Goal: Register for event/course

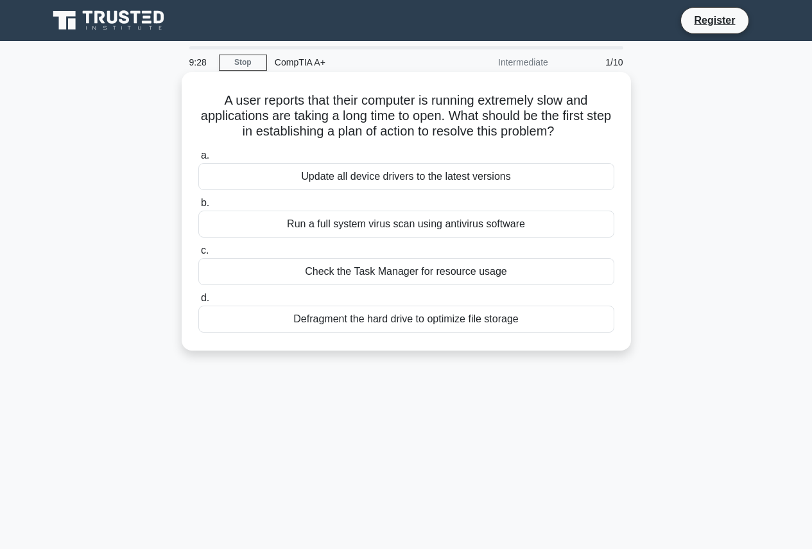
click at [488, 281] on div "Check the Task Manager for resource usage" at bounding box center [406, 271] width 416 height 27
click at [198, 255] on input "c. Check the Task Manager for resource usage" at bounding box center [198, 251] width 0 height 8
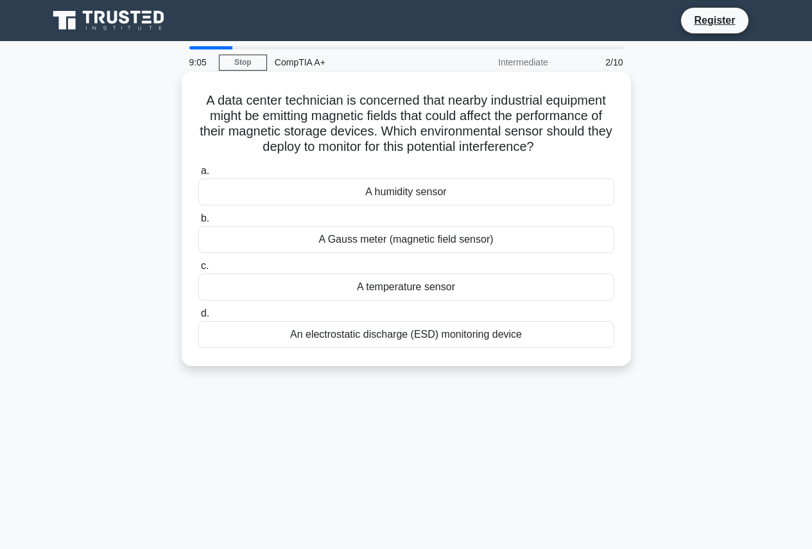
click at [434, 234] on div "A Gauss meter (magnetic field sensor)" at bounding box center [406, 239] width 416 height 27
click at [198, 223] on input "b. A Gauss meter (magnetic field sensor)" at bounding box center [198, 218] width 0 height 8
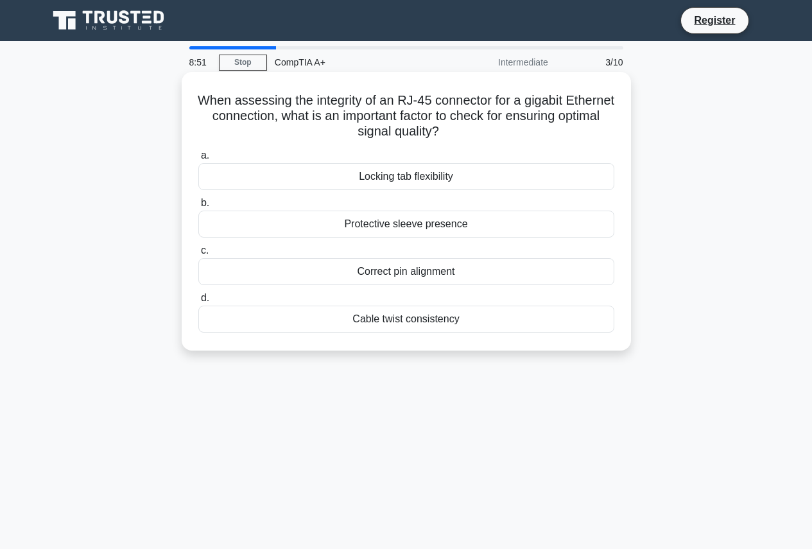
click at [438, 281] on div "Correct pin alignment" at bounding box center [406, 271] width 416 height 27
click at [198, 255] on input "c. Correct pin alignment" at bounding box center [198, 251] width 0 height 8
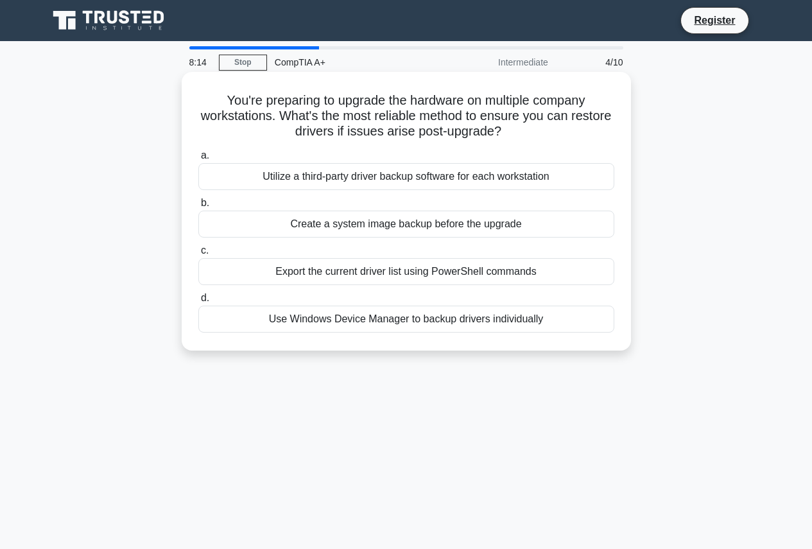
click at [446, 326] on div "Use Windows Device Manager to backup drivers individually" at bounding box center [406, 319] width 416 height 27
click at [198, 302] on input "d. Use Windows Device Manager to backup drivers individually" at bounding box center [198, 298] width 0 height 8
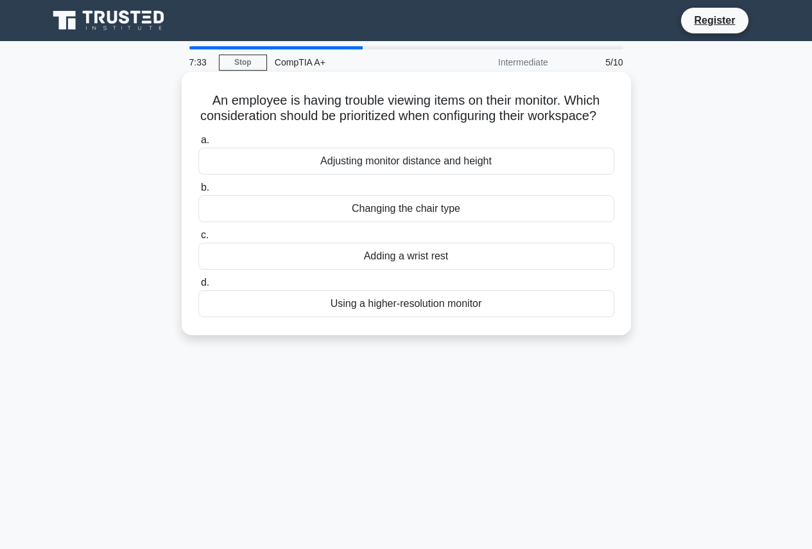
click at [446, 194] on div "a. Adjusting monitor distance and height b. Changing the chair type c. d." at bounding box center [406, 225] width 431 height 190
click at [449, 173] on div "Adjusting monitor distance and height" at bounding box center [406, 161] width 416 height 27
click at [198, 144] on input "a. Adjusting monitor distance and height" at bounding box center [198, 140] width 0 height 8
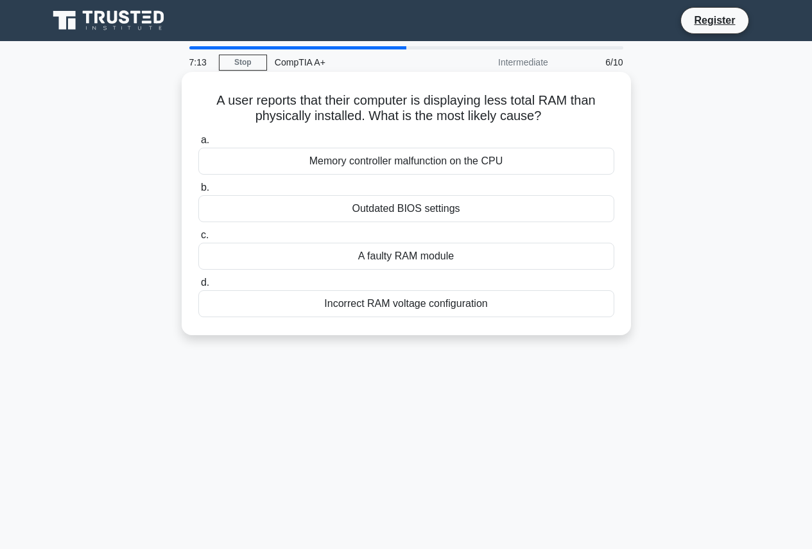
click at [430, 264] on div "A faulty RAM module" at bounding box center [406, 256] width 416 height 27
click at [198, 239] on input "c. A faulty RAM module" at bounding box center [198, 235] width 0 height 8
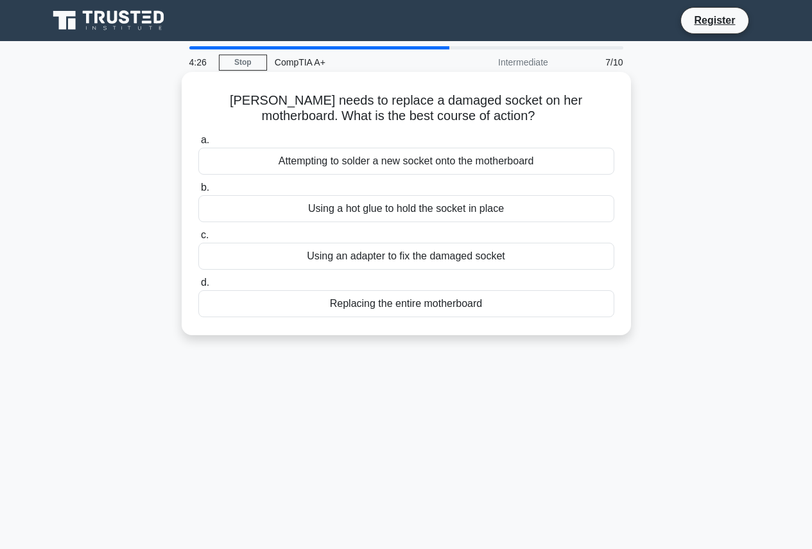
click at [462, 309] on div "Replacing the entire motherboard" at bounding box center [406, 303] width 416 height 27
click at [198, 287] on input "d. Replacing the entire motherboard" at bounding box center [198, 283] width 0 height 8
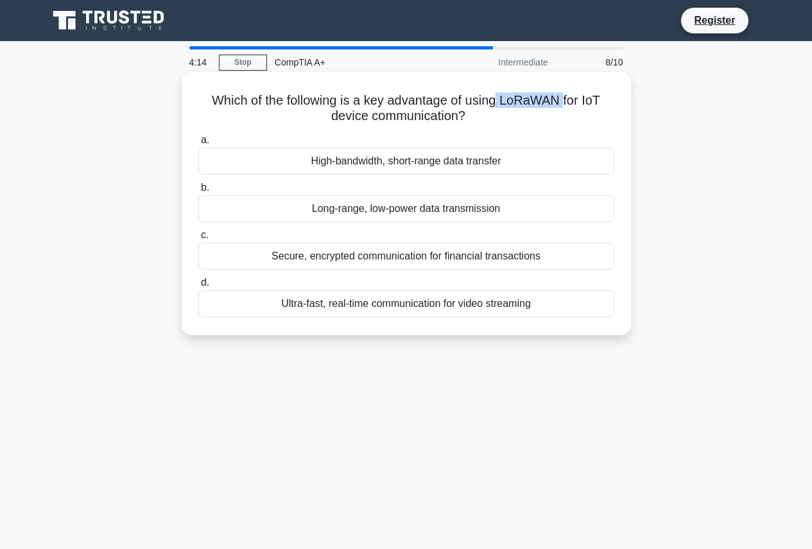
drag, startPoint x: 566, startPoint y: 103, endPoint x: 498, endPoint y: 106, distance: 68.1
click at [498, 106] on h5 "Which of the following is a key advantage of using LoRaWAN for IoT device commu…" at bounding box center [406, 108] width 419 height 32
copy h5 "LoRaWAN"
drag, startPoint x: 426, startPoint y: 211, endPoint x: 508, endPoint y: 125, distance: 118.1
click at [549, 78] on div "Which of the following is a key advantage of using LoRaWAN for IoT device commu…" at bounding box center [406, 203] width 439 height 253
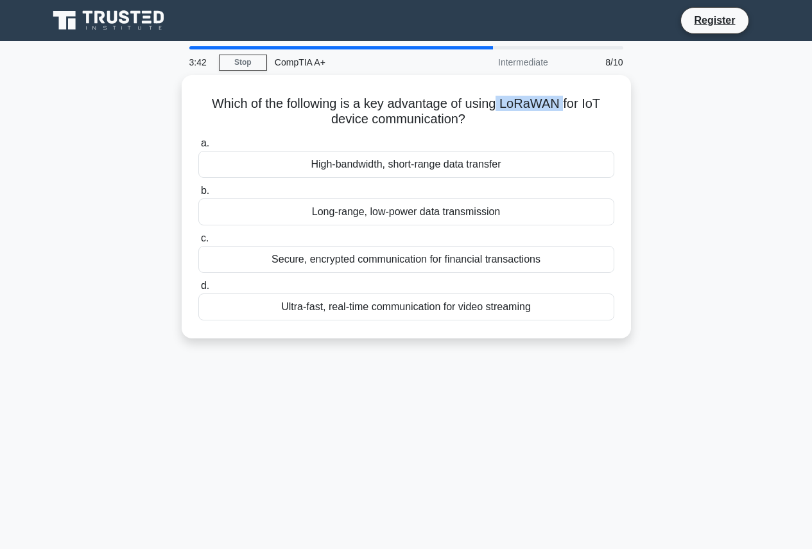
click at [659, 195] on div "Which of the following is a key advantage of using LoRaWAN for IoT device commu…" at bounding box center [406, 214] width 732 height 279
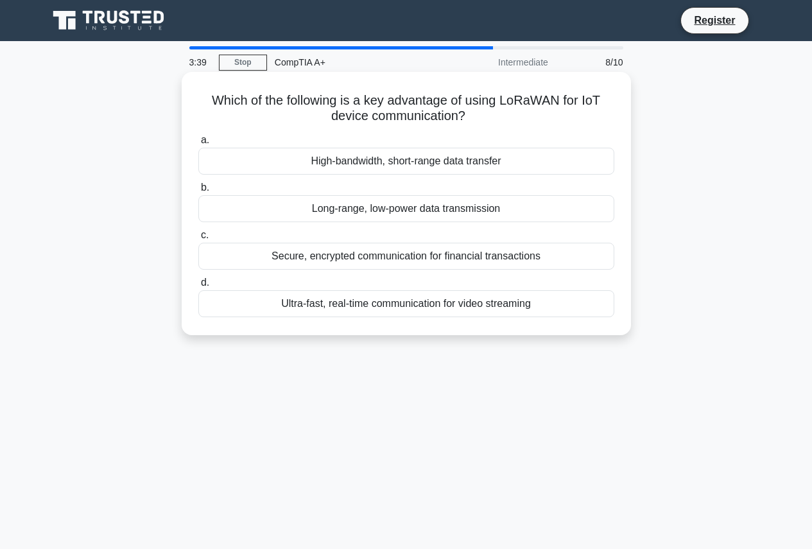
click at [523, 215] on div "Long-range, low-power data transmission" at bounding box center [406, 208] width 416 height 27
click at [198, 192] on input "b. Long-range, low-power data transmission" at bounding box center [198, 188] width 0 height 8
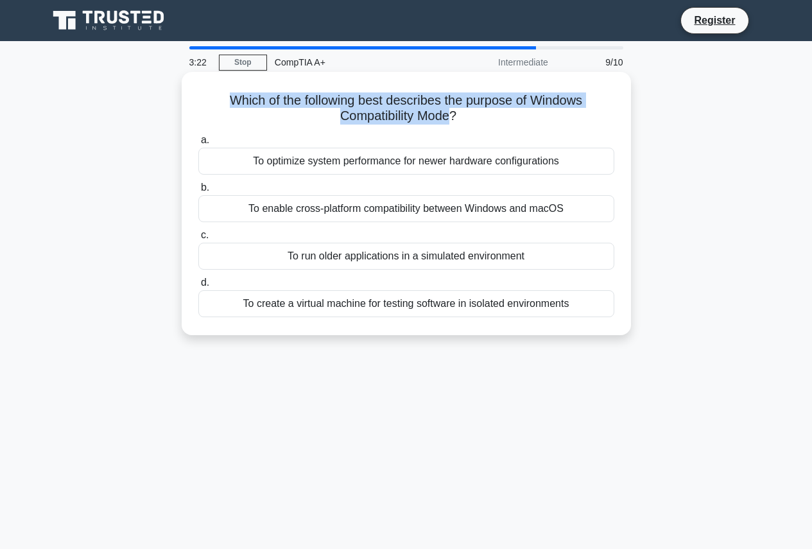
drag, startPoint x: 454, startPoint y: 118, endPoint x: 200, endPoint y: 91, distance: 255.7
click at [200, 91] on div "Which of the following best describes the purpose of Windows Compatibility Mode…" at bounding box center [406, 203] width 439 height 253
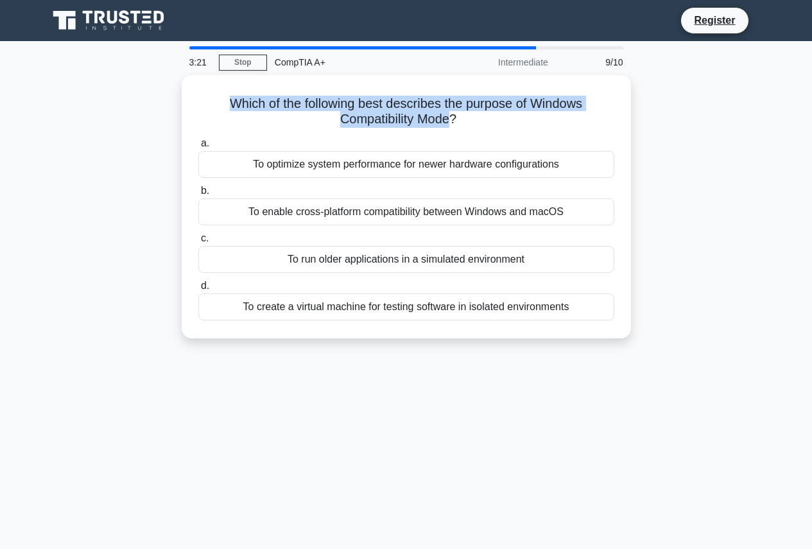
copy h5 "Which of the following best describes the purpose of Windows Compatibility Mode"
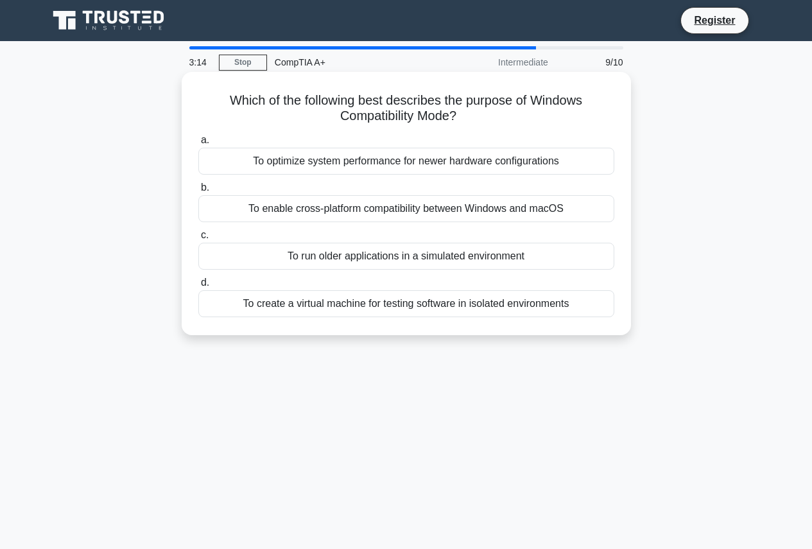
click at [482, 261] on div "To run older applications in a simulated environment" at bounding box center [406, 256] width 416 height 27
click at [198, 239] on input "c. To run older applications in a simulated environment" at bounding box center [198, 235] width 0 height 8
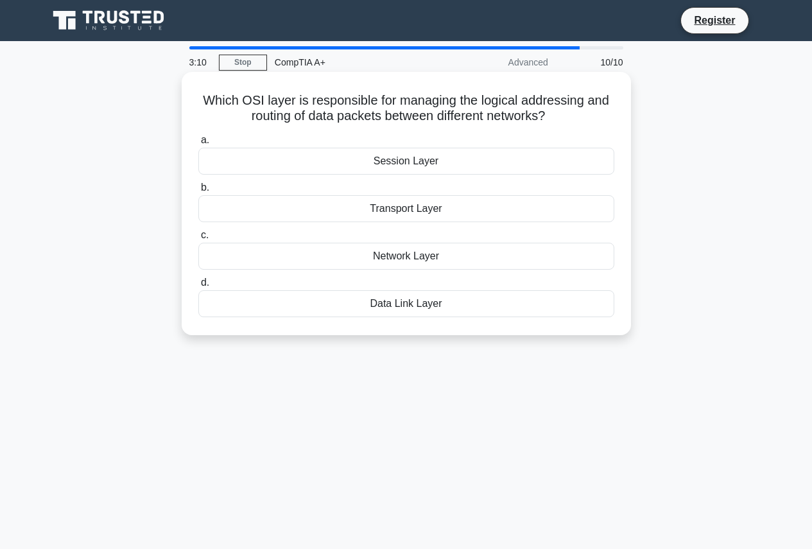
drag, startPoint x: 551, startPoint y: 110, endPoint x: 200, endPoint y: 91, distance: 352.3
click at [200, 92] on h5 "Which OSI layer is responsible for managing the logical addressing and routing …" at bounding box center [406, 108] width 419 height 32
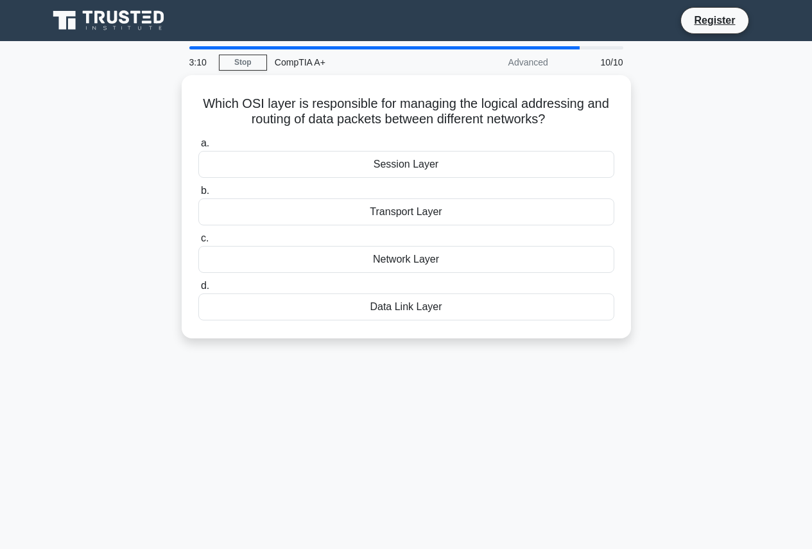
copy h5 "Which OSI layer is responsible for managing the logical addressing and routing …"
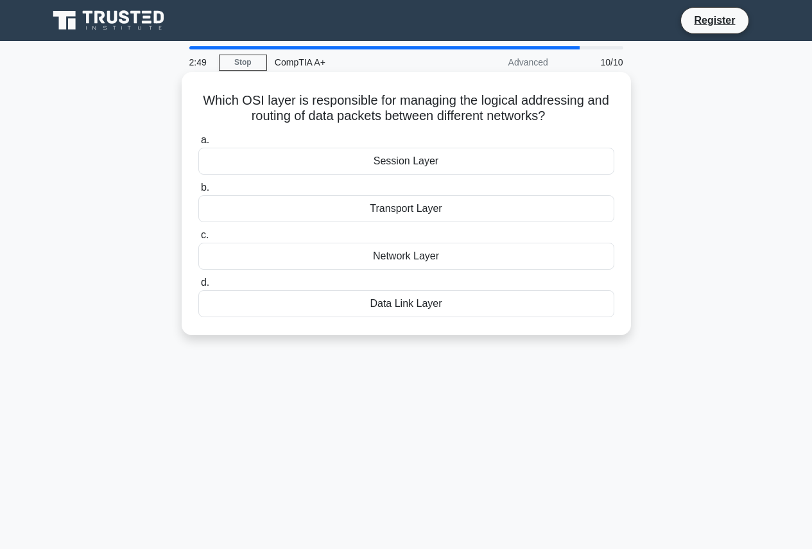
click at [438, 97] on h5 "Which OSI layer is responsible for managing the logical addressing and routing …" at bounding box center [406, 108] width 419 height 32
click at [452, 251] on div "Network Layer" at bounding box center [406, 256] width 416 height 27
click at [198, 239] on input "c. Network Layer" at bounding box center [198, 235] width 0 height 8
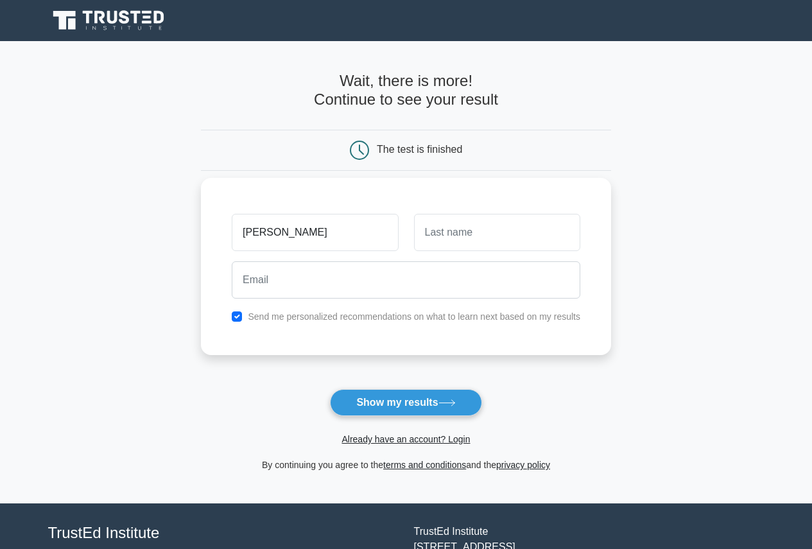
type input "[PERSON_NAME]"
type input "W"
click at [337, 241] on input "[PERSON_NAME]" at bounding box center [315, 232] width 166 height 37
drag, startPoint x: 337, startPoint y: 241, endPoint x: 364, endPoint y: 235, distance: 27.6
click at [337, 239] on input "[PERSON_NAME]" at bounding box center [315, 232] width 166 height 37
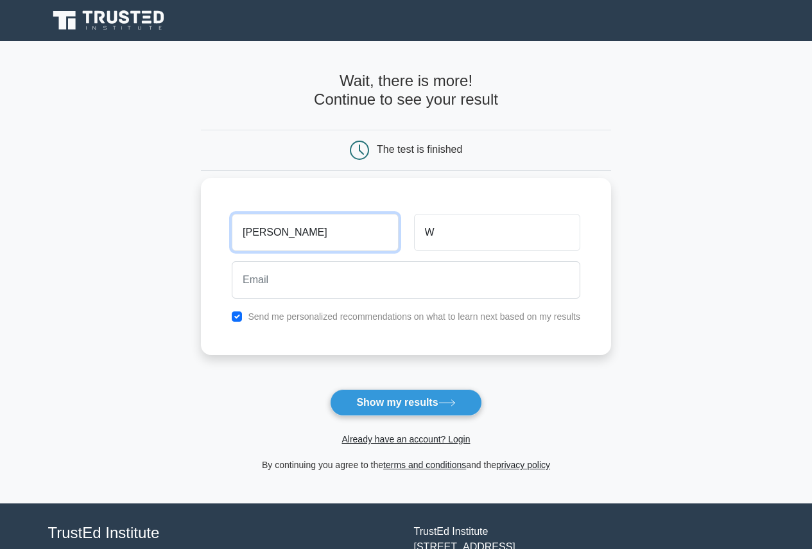
type input "[PERSON_NAME]"
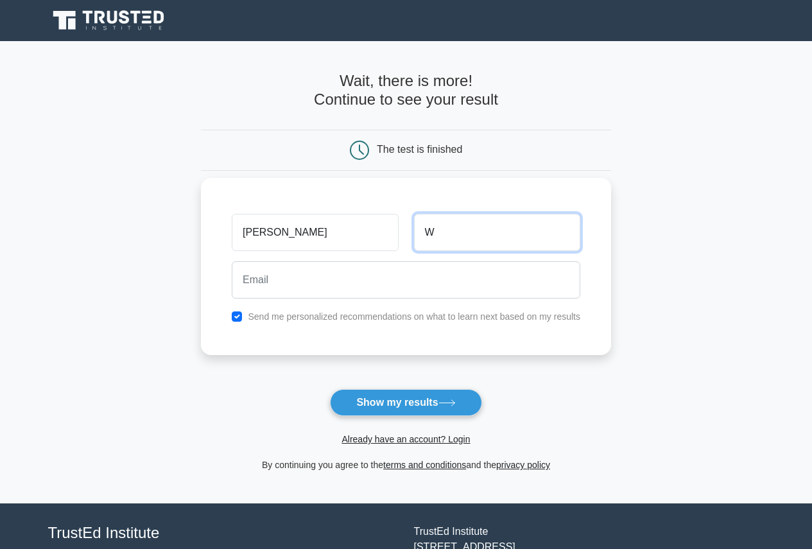
click at [542, 250] on input "W" at bounding box center [497, 232] width 166 height 37
type input "Wojciechowski"
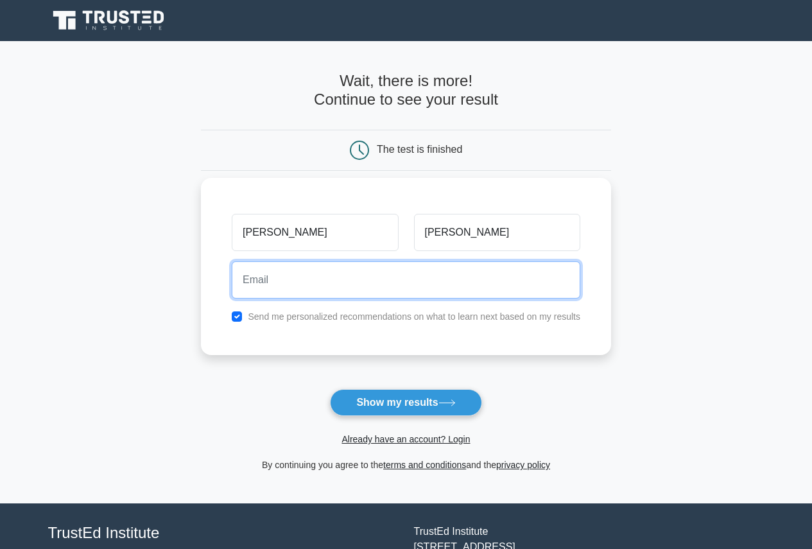
click at [505, 279] on input "email" at bounding box center [406, 279] width 349 height 37
type input "therealwojciechowski@gmail.com"
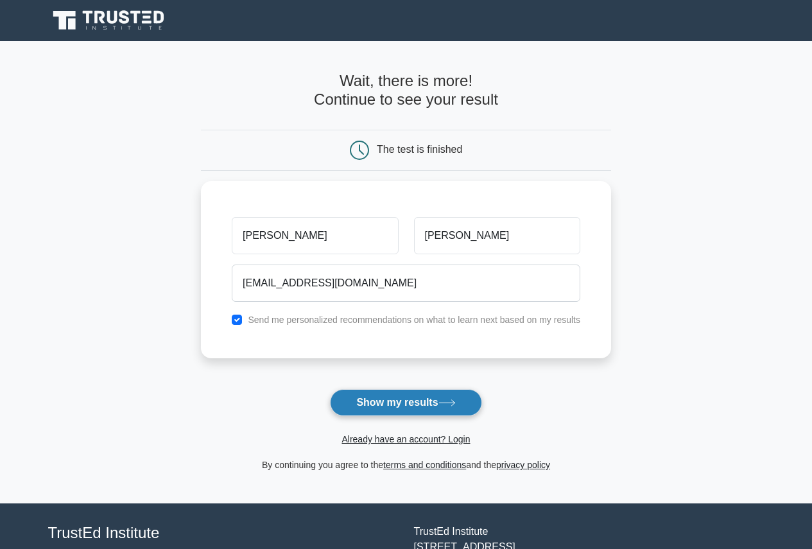
click at [452, 403] on icon at bounding box center [446, 402] width 17 height 7
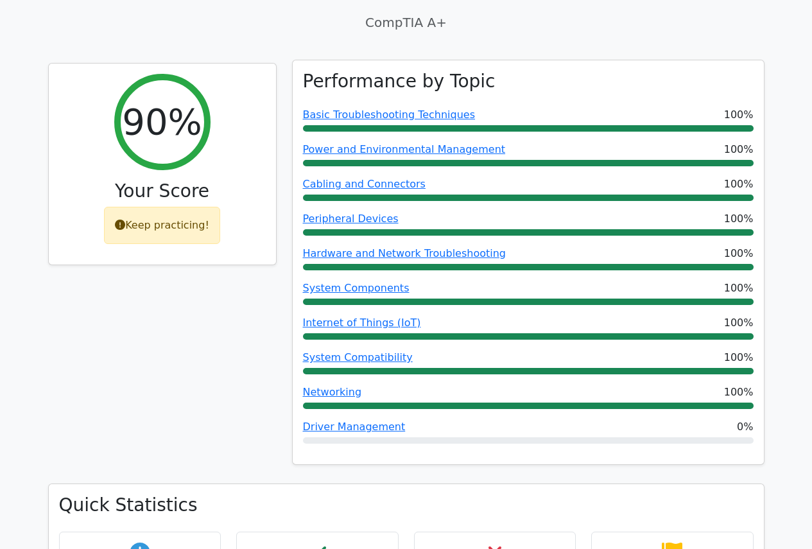
scroll to position [385, 0]
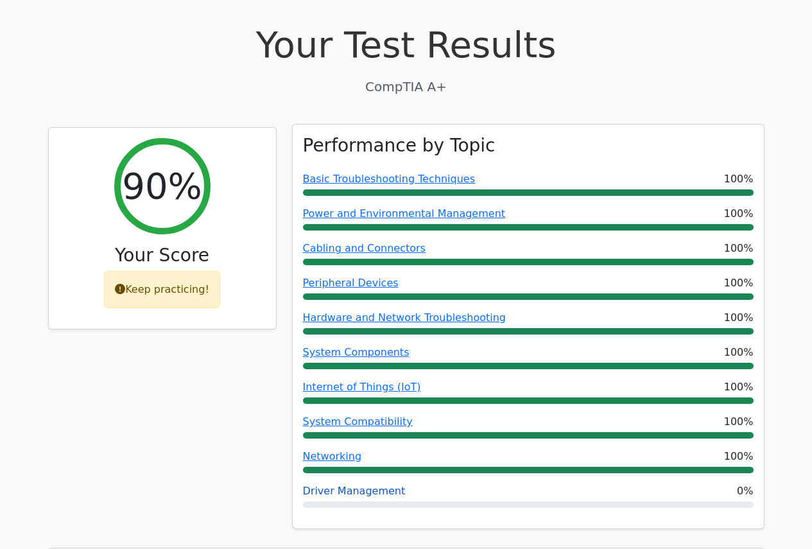
click at [338, 485] on link "Driver Management" at bounding box center [354, 491] width 103 height 12
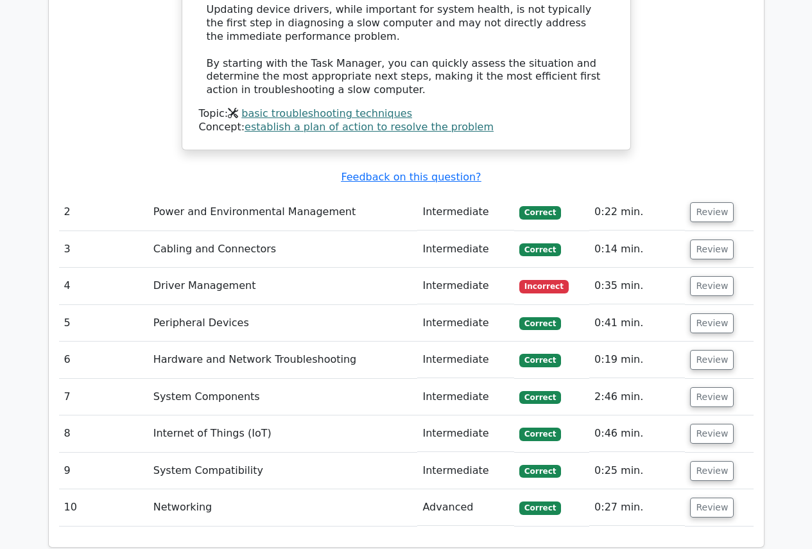
scroll to position [1733, 0]
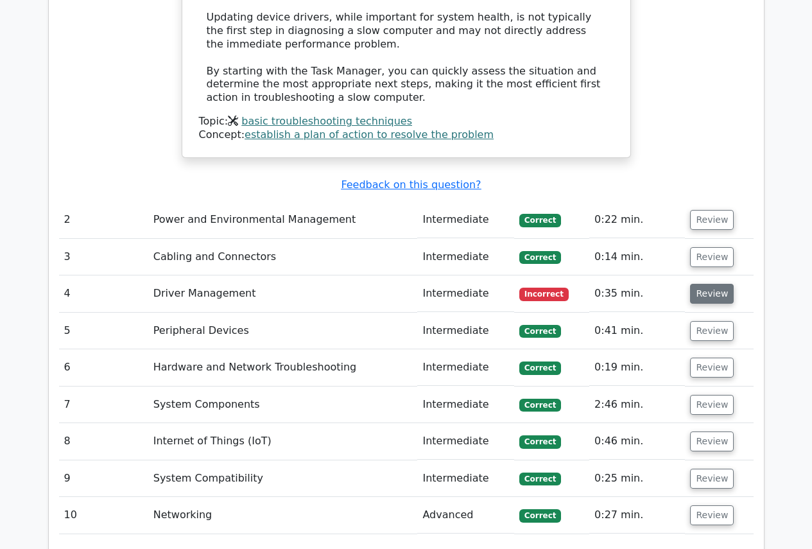
click at [705, 284] on button "Review" at bounding box center [712, 294] width 44 height 20
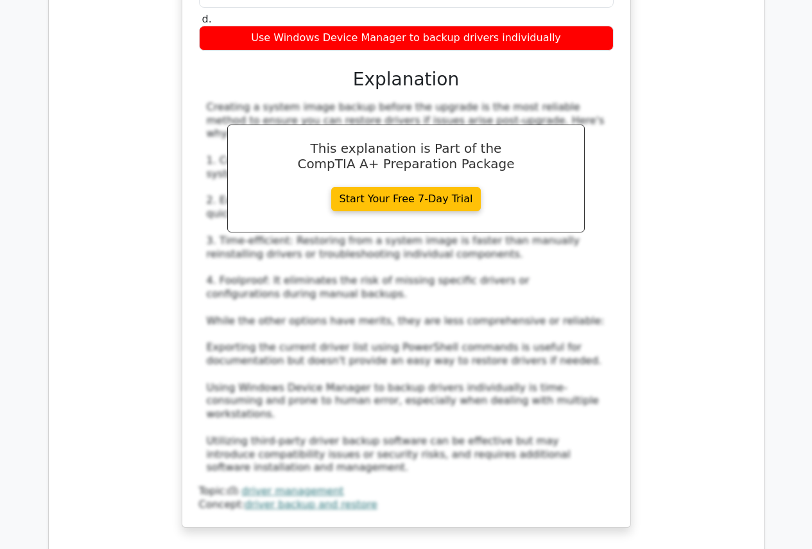
scroll to position [2311, 0]
